Goal: Download file/media

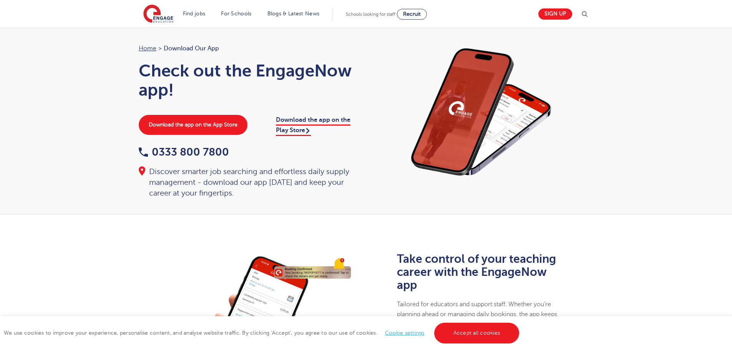
scroll to position [38, 0]
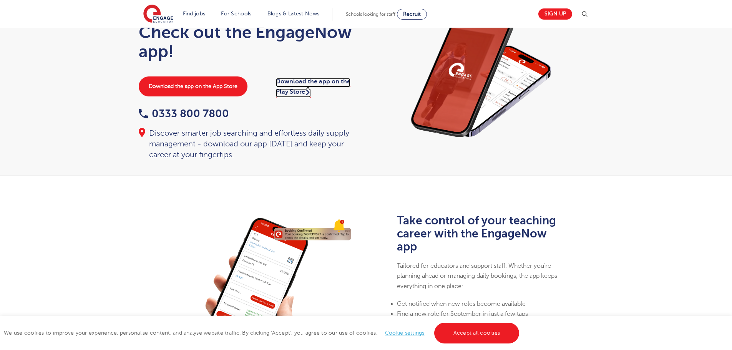
click at [301, 84] on link "Download the app on the Play Store" at bounding box center [313, 87] width 75 height 19
